Goal: Task Accomplishment & Management: Use online tool/utility

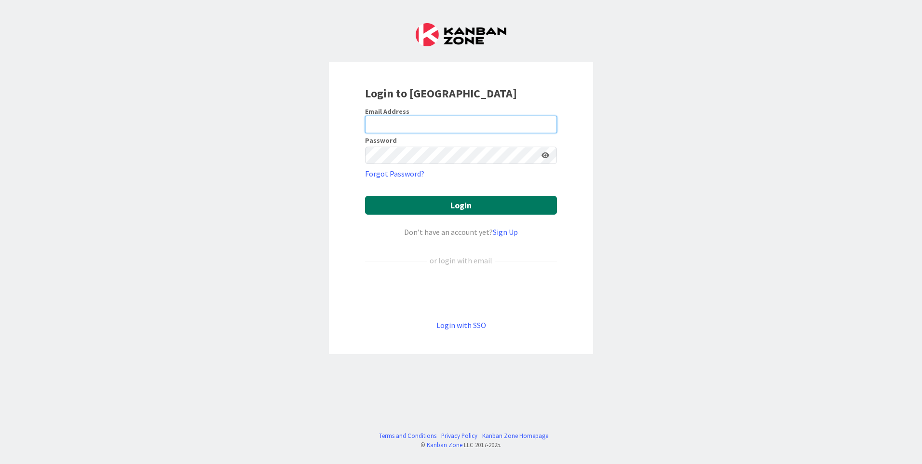
type input "[EMAIL_ADDRESS][DOMAIN_NAME]"
click at [471, 205] on button "Login" at bounding box center [461, 205] width 192 height 19
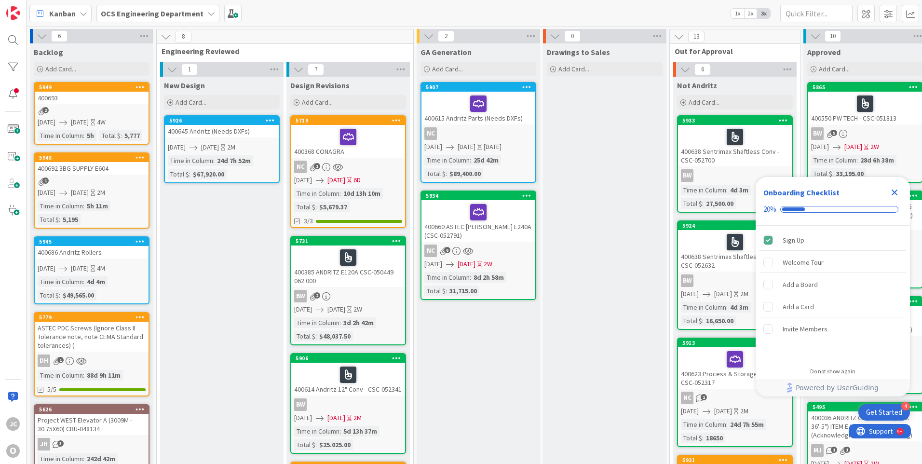
click at [893, 193] on icon "Close Checklist" at bounding box center [894, 192] width 6 height 6
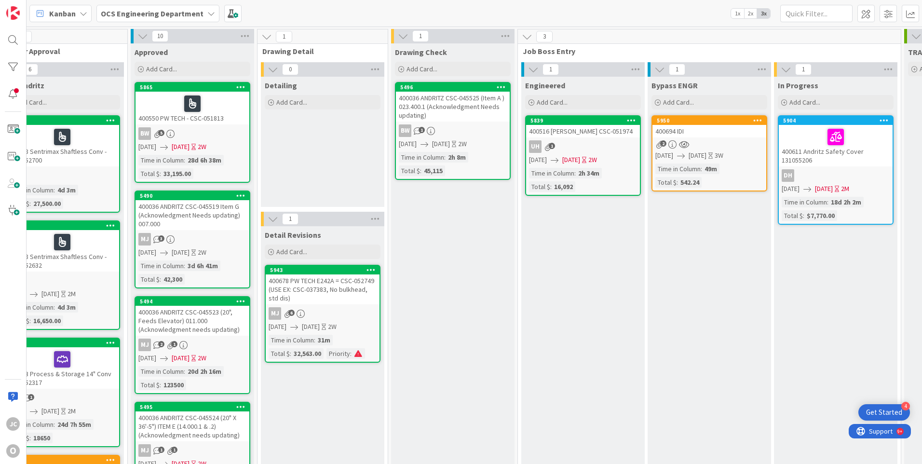
scroll to position [0, 671]
click at [713, 133] on div "400694 IDI" at bounding box center [710, 131] width 114 height 13
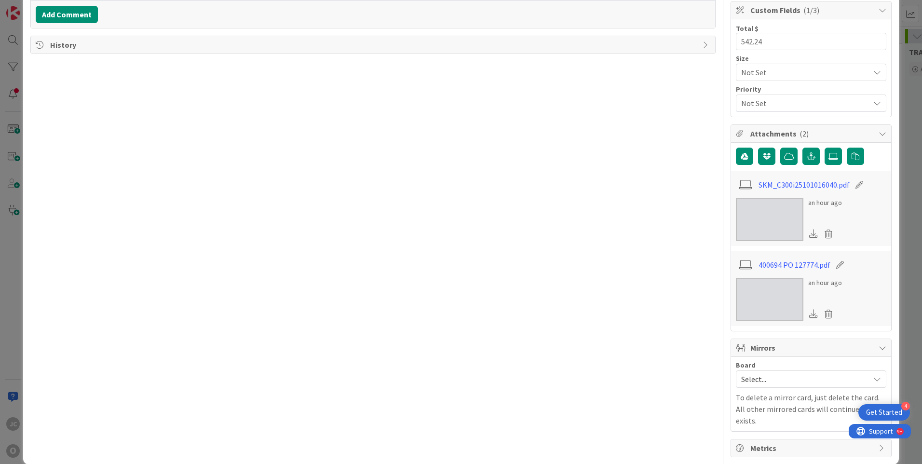
scroll to position [214, 0]
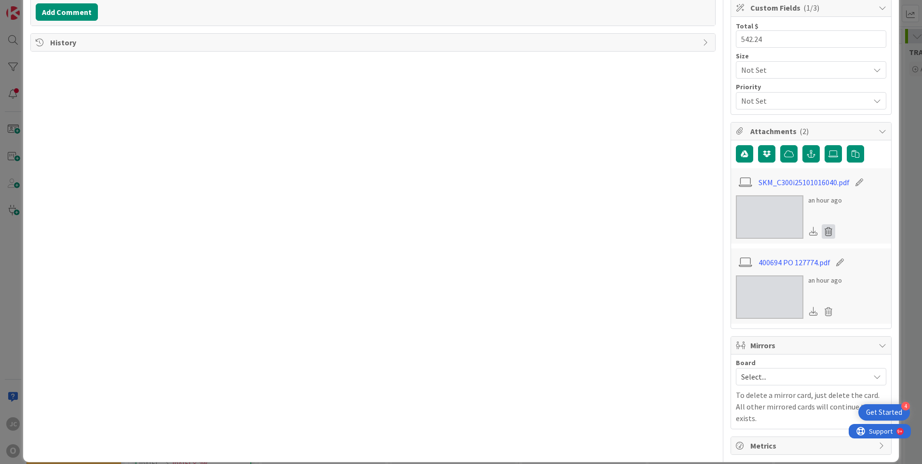
click at [821, 233] on icon at bounding box center [827, 231] width 13 height 14
click at [730, 279] on button "Delete" at bounding box center [738, 277] width 36 height 17
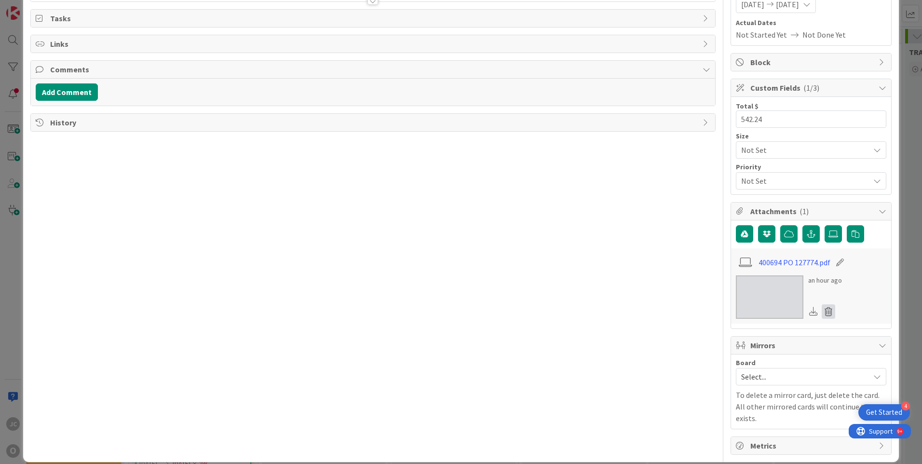
click at [821, 312] on icon at bounding box center [827, 311] width 13 height 14
click at [725, 361] on button "Delete" at bounding box center [738, 357] width 36 height 17
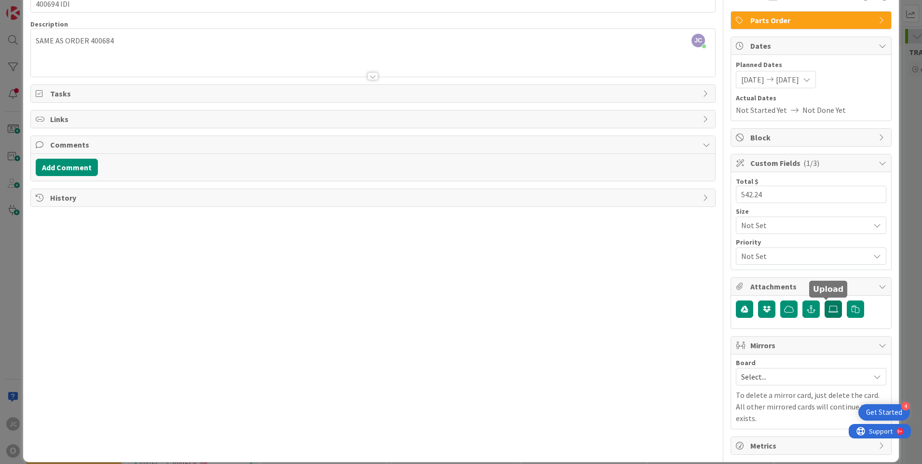
click at [828, 307] on icon at bounding box center [833, 309] width 10 height 8
click at [824, 300] on input "file" at bounding box center [824, 300] width 0 height 0
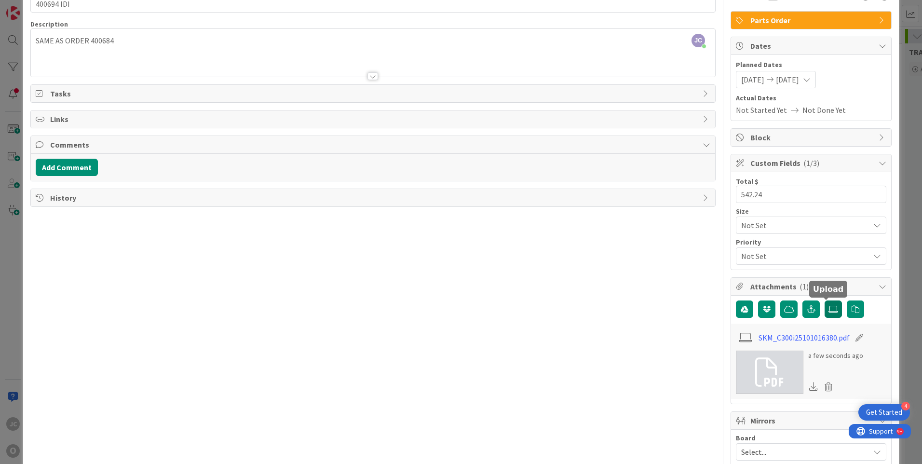
click at [828, 309] on icon at bounding box center [833, 309] width 10 height 8
click at [824, 300] on input "file" at bounding box center [824, 300] width 0 height 0
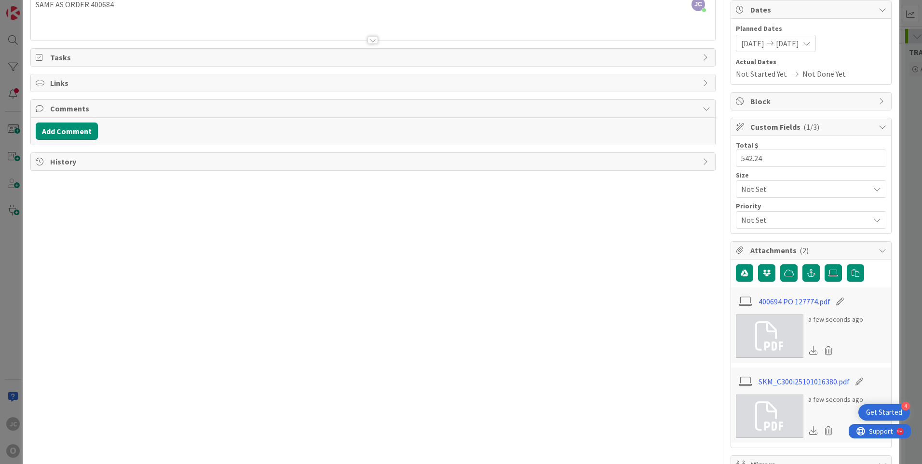
scroll to position [203, 0]
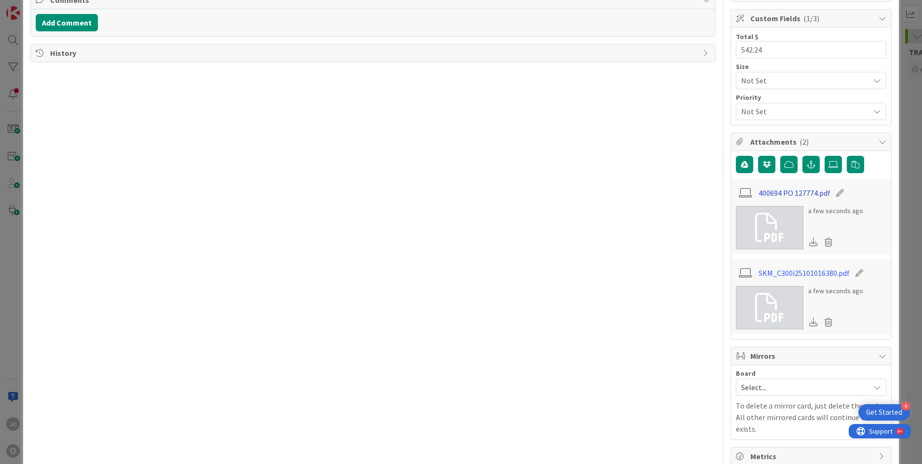
click at [764, 191] on link "400694 PO 127774.pdf" at bounding box center [794, 193] width 72 height 12
